Goal: Task Accomplishment & Management: Complete application form

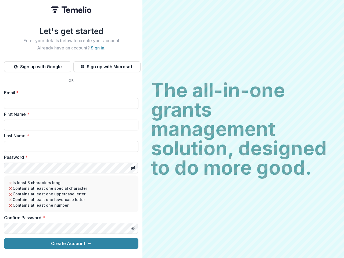
click at [172, 129] on h2 "The all-in-one grants management solution, designed to do more good." at bounding box center [243, 129] width 184 height 97
click at [38, 65] on button "Sign up with Google" at bounding box center [37, 66] width 67 height 11
click at [107, 65] on button "Sign up with Microsoft" at bounding box center [106, 66] width 67 height 11
click at [133, 166] on line "Toggle password visibility" at bounding box center [132, 167] width 3 height 3
click at [133, 227] on line "Toggle password visibility" at bounding box center [132, 228] width 3 height 3
